Goal: Use online tool/utility: Use online tool/utility

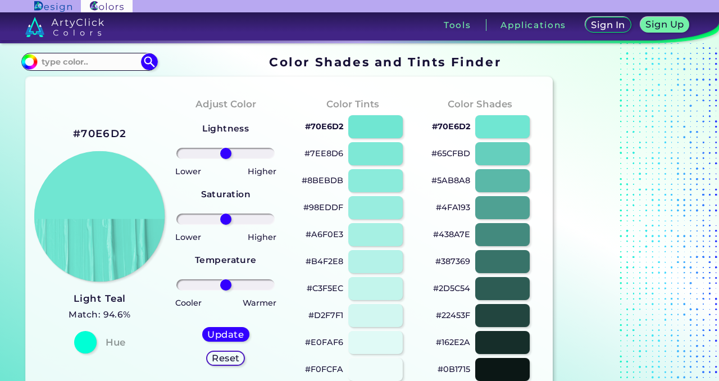
scroll to position [34, 0]
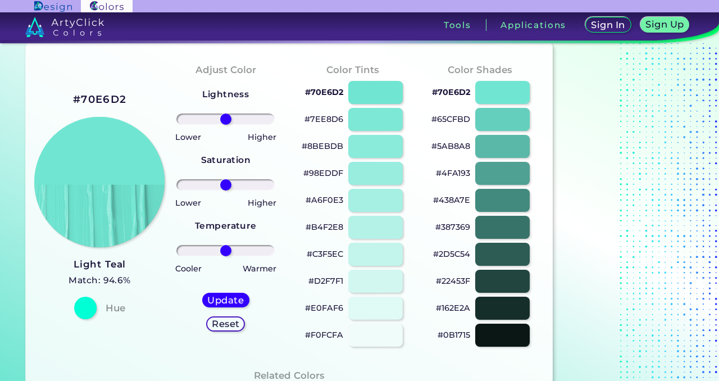
click at [112, 166] on img at bounding box center [99, 182] width 131 height 131
click at [84, 318] on div at bounding box center [85, 308] width 22 height 22
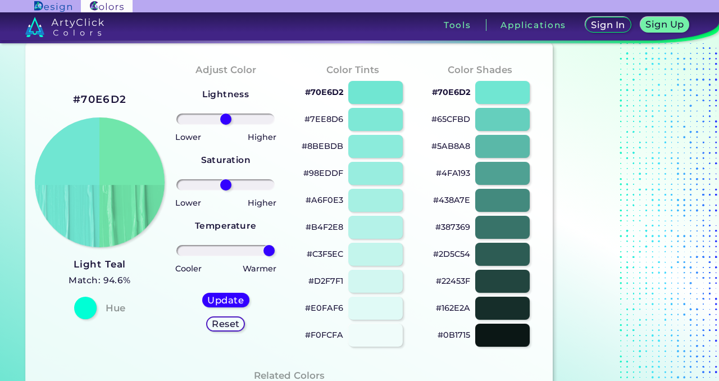
drag, startPoint x: 229, startPoint y: 249, endPoint x: 303, endPoint y: 241, distance: 74.0
type input "100"
click at [275, 245] on input "range" at bounding box center [225, 250] width 98 height 11
type input "100"
drag, startPoint x: 229, startPoint y: 187, endPoint x: 308, endPoint y: 188, distance: 78.7
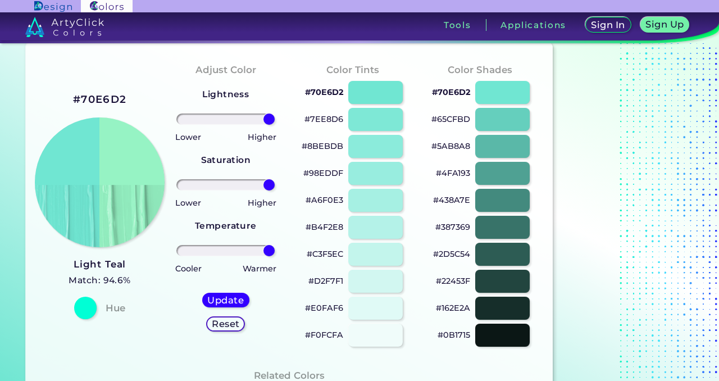
drag, startPoint x: 226, startPoint y: 117, endPoint x: 302, endPoint y: 116, distance: 75.3
type input "100"
click at [275, 116] on input "range" at bounding box center [225, 118] width 98 height 11
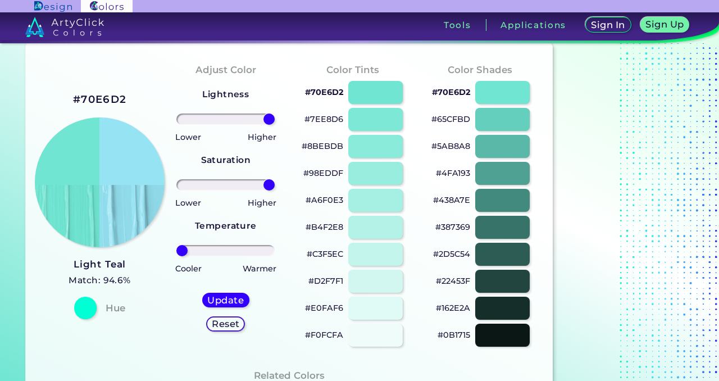
drag, startPoint x: 267, startPoint y: 255, endPoint x: 158, endPoint y: 255, distance: 109.0
type input "-100"
click at [176, 255] on input "range" at bounding box center [225, 250] width 98 height 11
drag, startPoint x: 275, startPoint y: 183, endPoint x: 235, endPoint y: 183, distance: 40.5
click at [235, 183] on div at bounding box center [225, 184] width 109 height 13
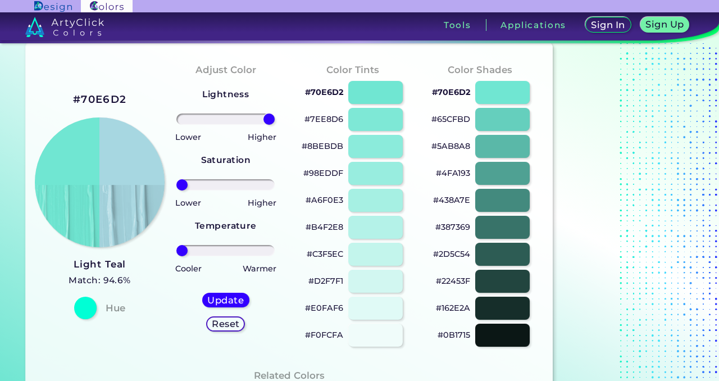
drag, startPoint x: 264, startPoint y: 184, endPoint x: 131, endPoint y: 186, distance: 132.6
type input "-100"
click at [176, 186] on input "range" at bounding box center [225, 184] width 98 height 11
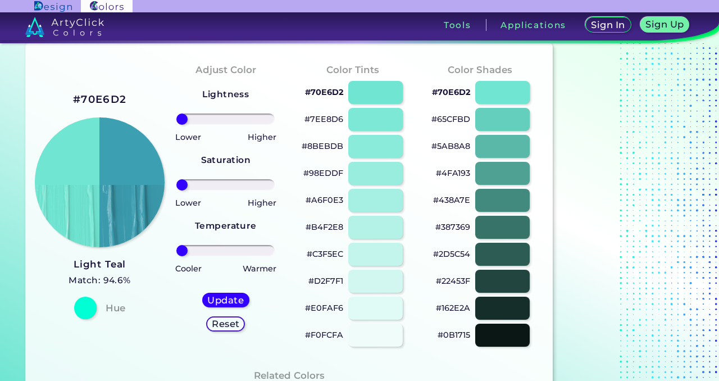
drag, startPoint x: 271, startPoint y: 118, endPoint x: 118, endPoint y: 123, distance: 153.5
click at [176, 123] on input "range" at bounding box center [225, 118] width 98 height 11
click at [230, 331] on div "Update Reset" at bounding box center [225, 312] width 65 height 56
click at [230, 329] on h5 "Reset" at bounding box center [225, 324] width 26 height 9
type input "0"
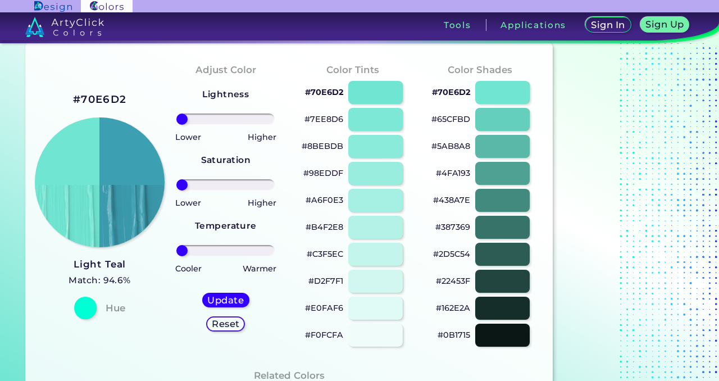
type input "0"
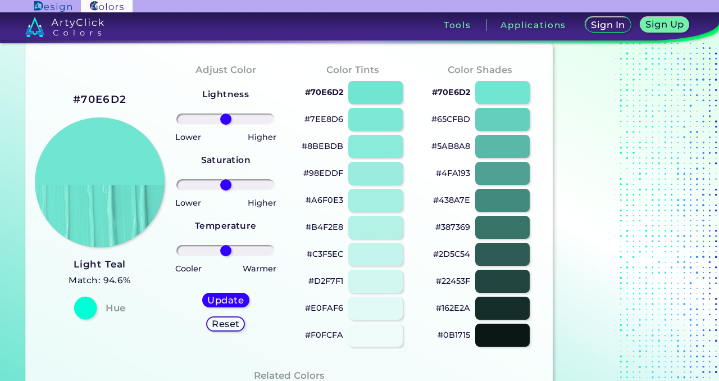
click at [85, 303] on div at bounding box center [85, 308] width 22 height 22
click at [88, 311] on div at bounding box center [85, 308] width 22 height 22
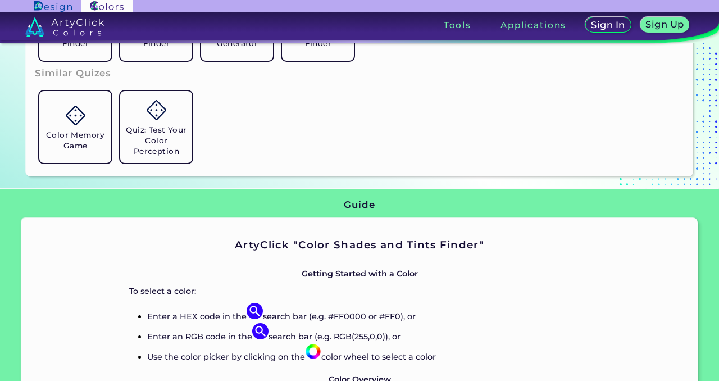
scroll to position [918, 0]
